Goal: Task Accomplishment & Management: Use online tool/utility

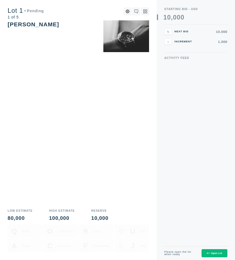
click at [213, 251] on button "Open Lot" at bounding box center [214, 253] width 26 height 8
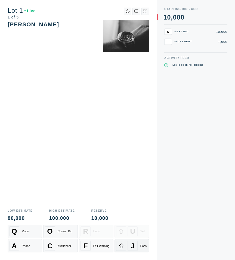
click at [137, 246] on div "J" at bounding box center [132, 246] width 10 height 10
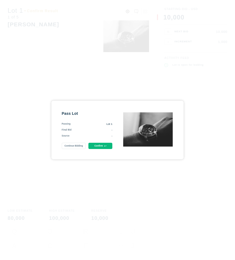
click at [108, 146] on button "Confirm" at bounding box center [100, 146] width 24 height 6
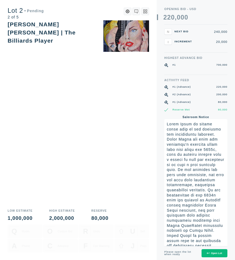
click at [207, 253] on icon at bounding box center [207, 254] width 2 height 2
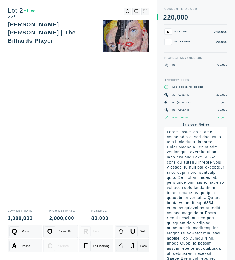
click at [128, 247] on div "J" at bounding box center [132, 246] width 10 height 10
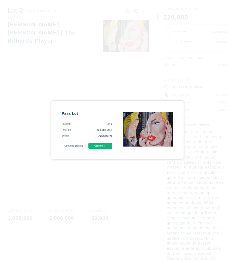
click at [102, 147] on button "Confirm" at bounding box center [100, 146] width 24 height 6
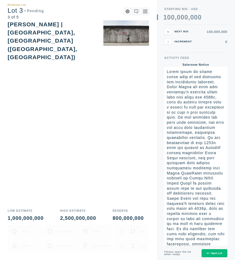
click at [216, 252] on div "Open Lot" at bounding box center [213, 253] width 15 height 3
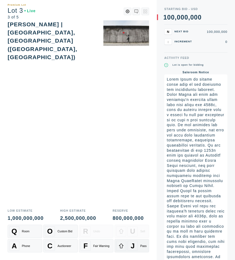
click at [126, 247] on div at bounding box center [121, 246] width 10 height 10
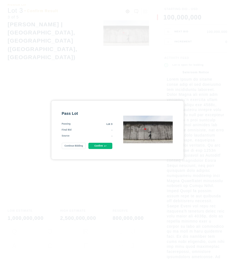
click at [104, 150] on div "Pass Lot Passing Lot 3 Final Bid - Source - Continue Bidding Confirm" at bounding box center [117, 130] width 132 height 58
click at [105, 144] on button "Confirm" at bounding box center [100, 146] width 24 height 6
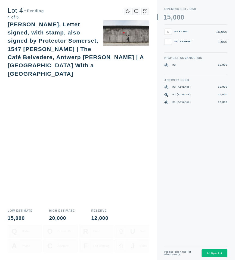
click at [212, 258] on div "Please open the lot when ready Open Lot" at bounding box center [195, 253] width 63 height 14
click at [212, 249] on button "Open Lot" at bounding box center [214, 253] width 26 height 8
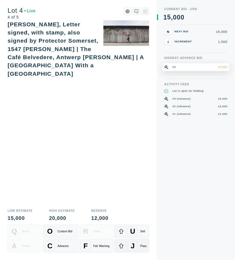
click at [131, 247] on span "J" at bounding box center [133, 246] width 4 height 8
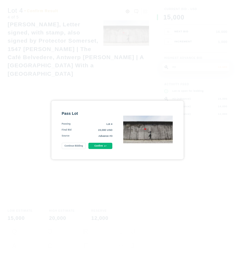
click at [106, 145] on icon at bounding box center [105, 146] width 2 height 2
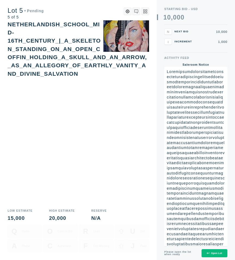
click at [216, 255] on button "Open Lot" at bounding box center [214, 253] width 26 height 8
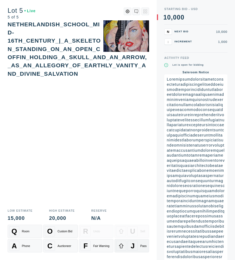
click at [137, 243] on div "J" at bounding box center [132, 246] width 10 height 10
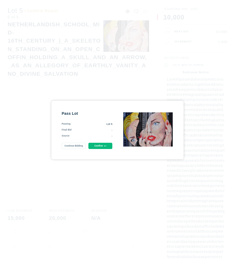
click at [106, 145] on icon at bounding box center [105, 146] width 2 height 2
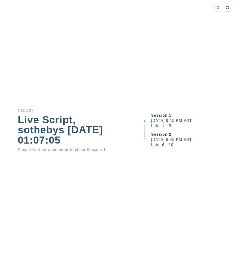
click at [169, 36] on div "Session 1 [DATE] 9:15 PM EDT Lots: 1 - 5 Session 2 [DATE] 9:45 PM EDT Lots: 6 -…" at bounding box center [188, 130] width 94 height 260
